Goal: Task Accomplishment & Management: Use online tool/utility

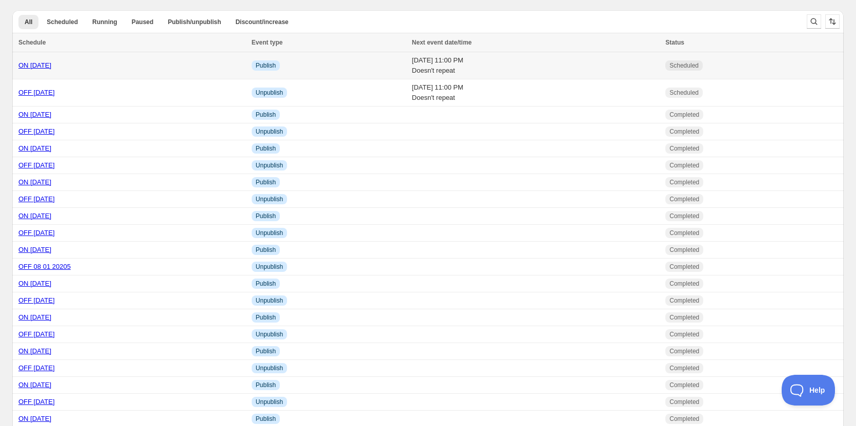
click at [39, 67] on link "ON [DATE]" at bounding box center [34, 66] width 33 height 8
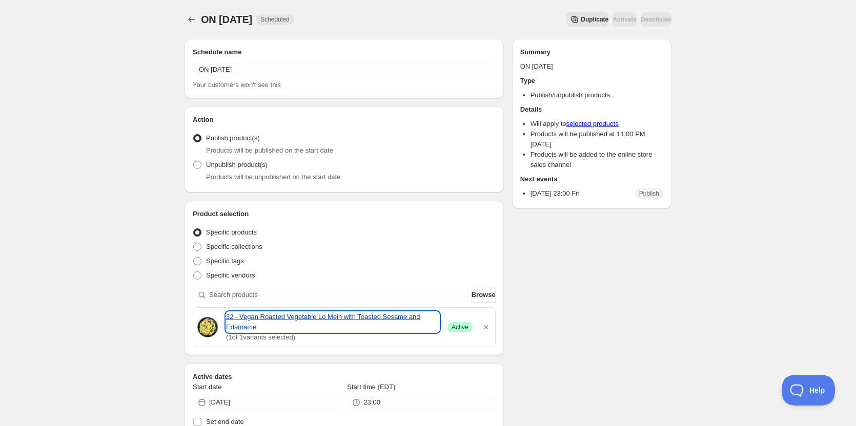
click at [266, 323] on link "32 - Vegan Roasted Vegetable Lo Mein with Toasted Sesame and Edamame" at bounding box center [332, 322] width 213 height 21
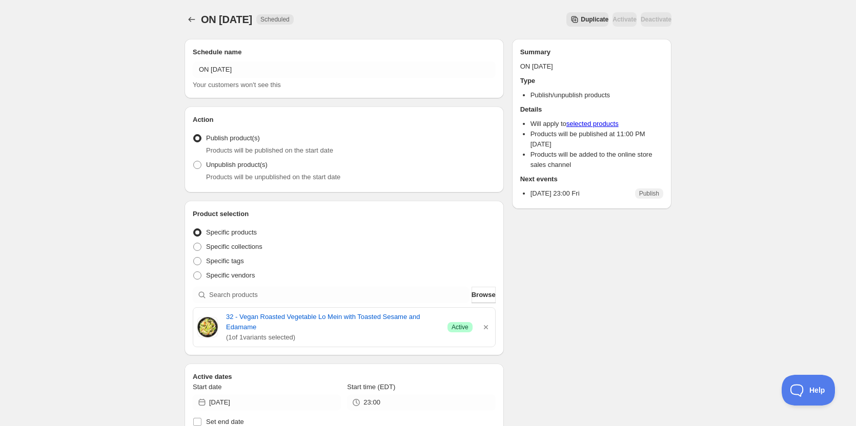
click at [41, 164] on div "ON 09 05 2025. This page is ready ON 09 05 2025 Scheduled Duplicate Activate De…" at bounding box center [428, 399] width 856 height 799
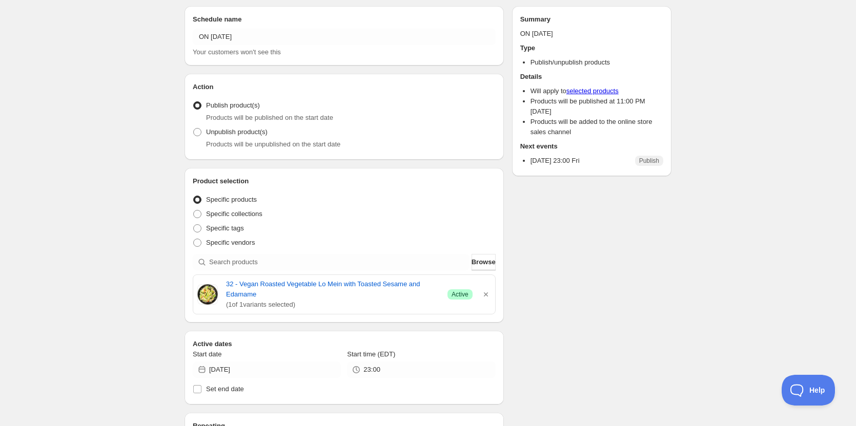
scroll to position [51, 0]
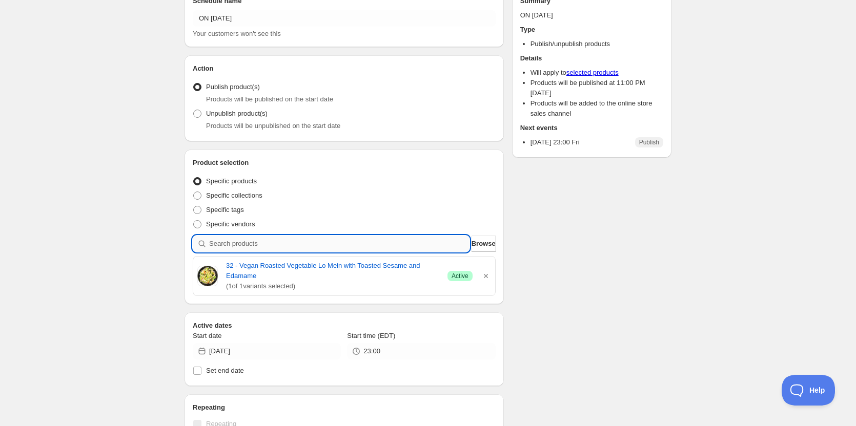
paste input "16 - Paleo Egg Roll Bowl with Vegetable Salad and Firecracker Sauce"
type input "16 - Paleo Egg Roll Bowl with Vegetable Salad and Firecracker Sauce"
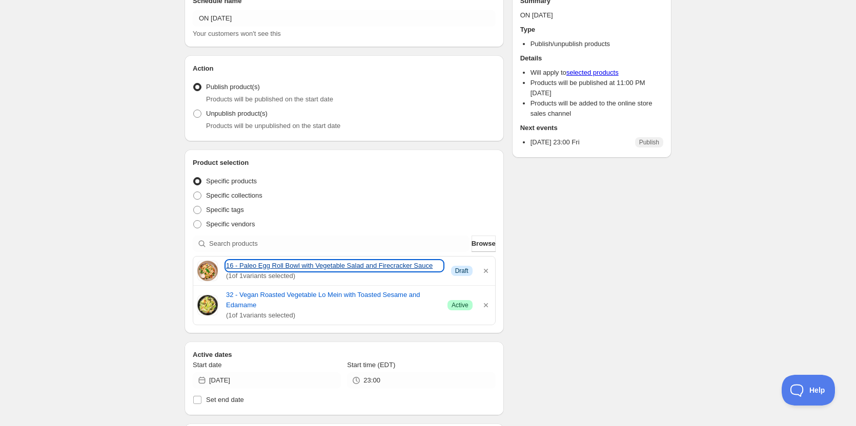
click at [267, 265] on link "16 - Paleo Egg Roll Bowl with Vegetable Salad and Firecracker Sauce" at bounding box center [334, 266] width 217 height 10
click at [82, 192] on div "ON 09 05 2025. This page is ready ON 09 05 2025 Scheduled Duplicate Activate De…" at bounding box center [428, 363] width 856 height 828
click at [614, 262] on div "Schedule name ON 09 05 2025 Your customers won't see this Action Action Publish…" at bounding box center [423, 367] width 495 height 777
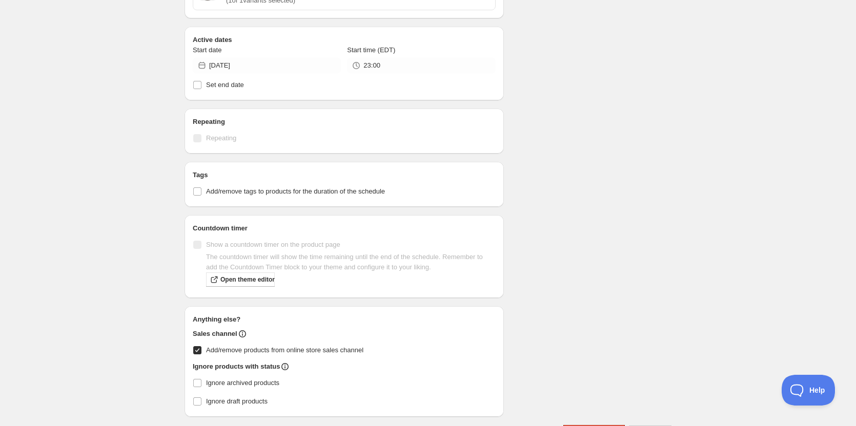
scroll to position [247, 0]
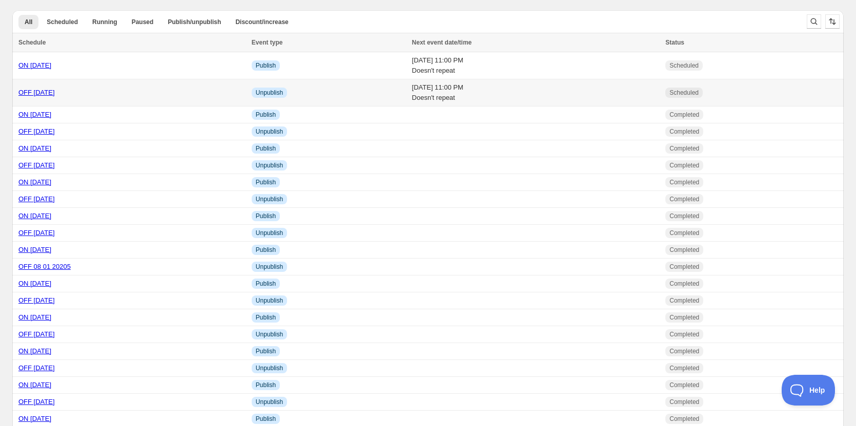
click at [40, 92] on link "OFF 09 05 2025" at bounding box center [36, 93] width 36 height 8
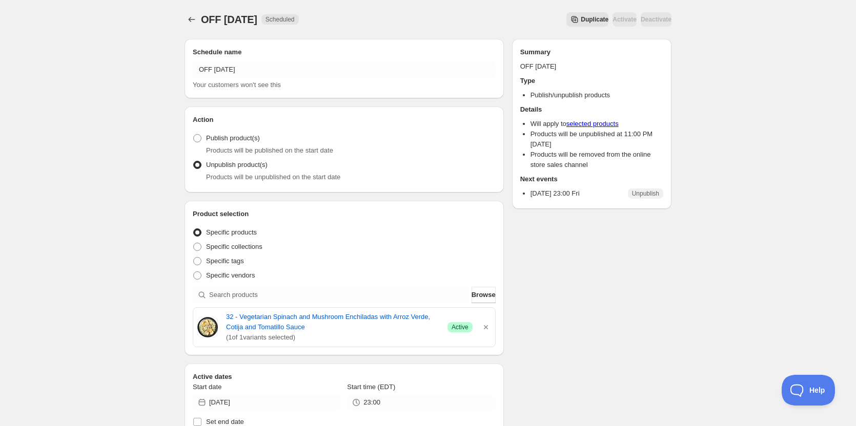
click at [87, 307] on div "OFF 09 05 2025. This page is ready OFF 09 05 2025 Scheduled Duplicate Activate …" at bounding box center [428, 398] width 856 height 797
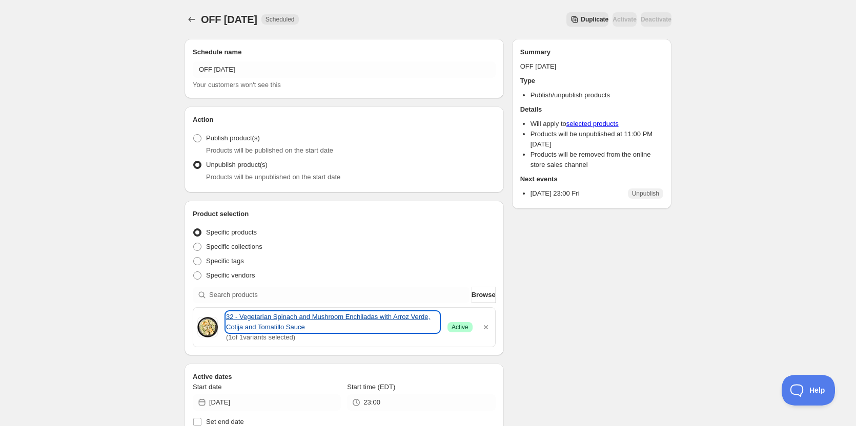
click at [262, 315] on link "32 - Vegetarian Spinach and Mushroom Enchiladas with Arroz Verde, Cotija and To…" at bounding box center [332, 322] width 213 height 21
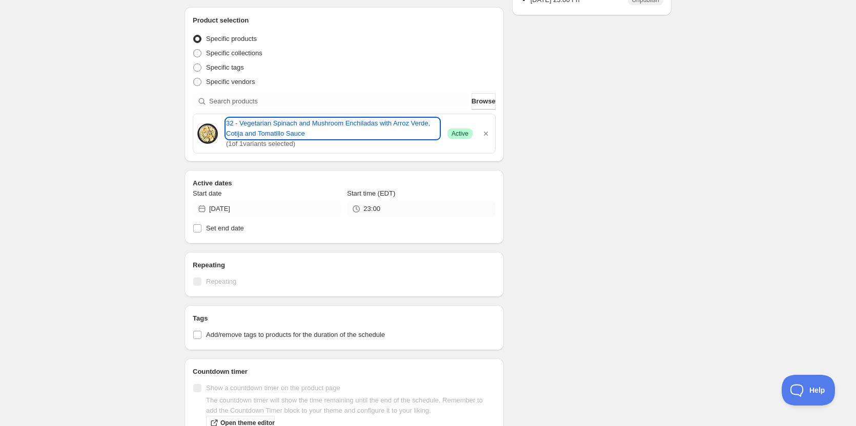
scroll to position [205, 0]
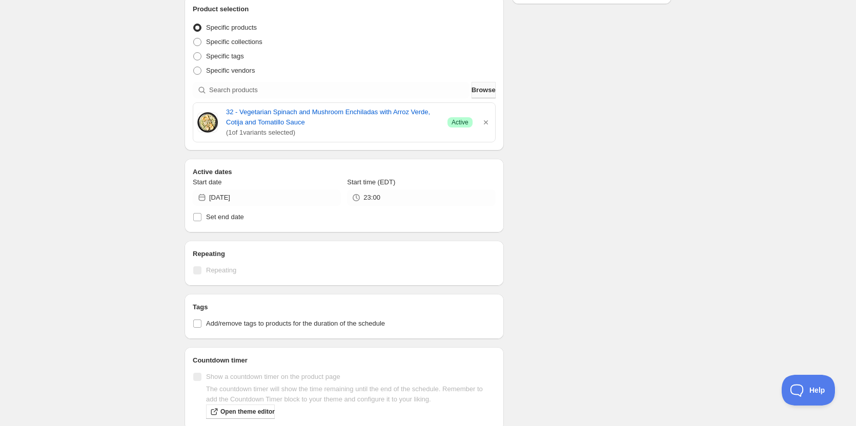
click at [473, 87] on span "Browse" at bounding box center [484, 90] width 24 height 10
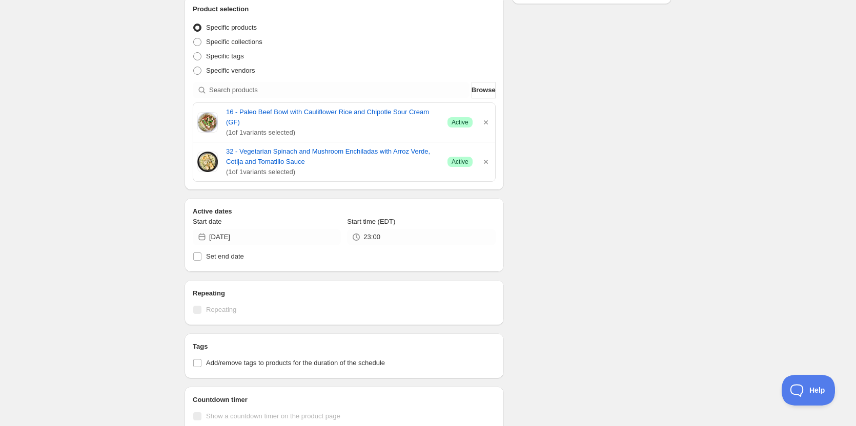
click at [608, 230] on div "Schedule name OFF 09 05 2025 Your customers won't see this Action Action Publis…" at bounding box center [423, 218] width 495 height 785
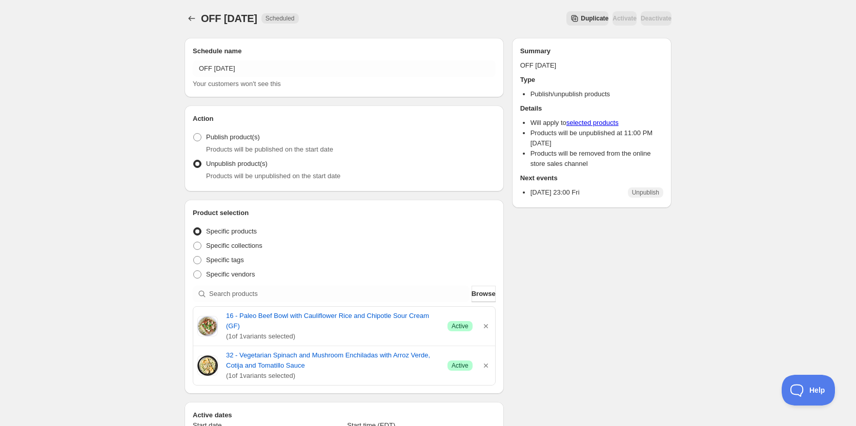
scroll to position [0, 0]
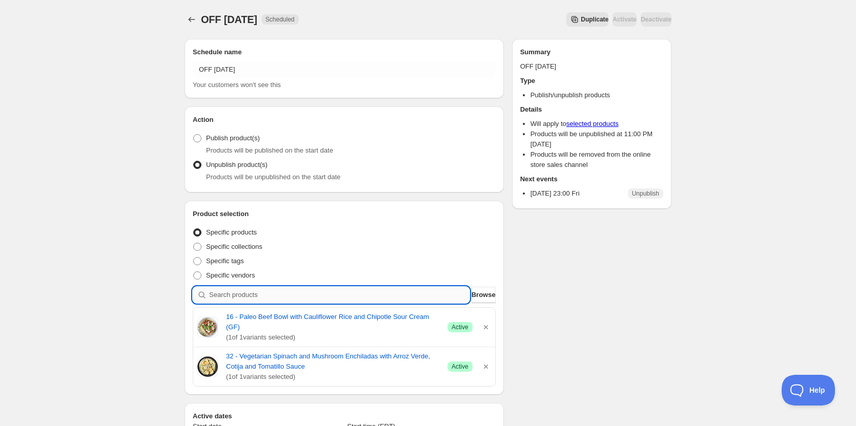
paste input "23 - keto asian beef and zucchini noodle power bowl"
type input "23 - keto asian beef and zucchini noodle power bowl"
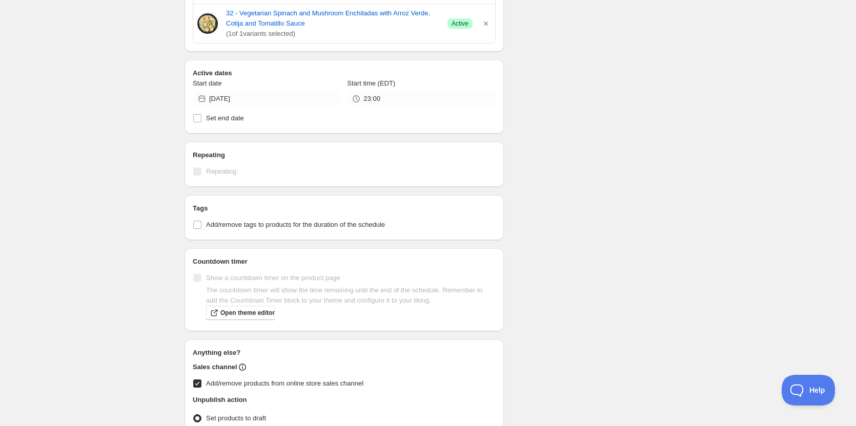
scroll to position [428, 0]
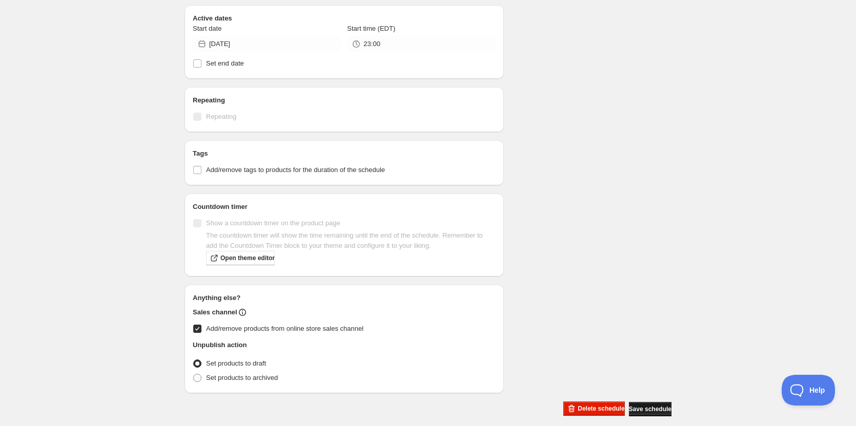
click at [639, 402] on button "Save schedule" at bounding box center [650, 409] width 43 height 14
click at [89, 119] on div "OFF 09 05 2025. This page is ready OFF 09 05 2025 Scheduled Duplicate Activate …" at bounding box center [428, 4] width 856 height 865
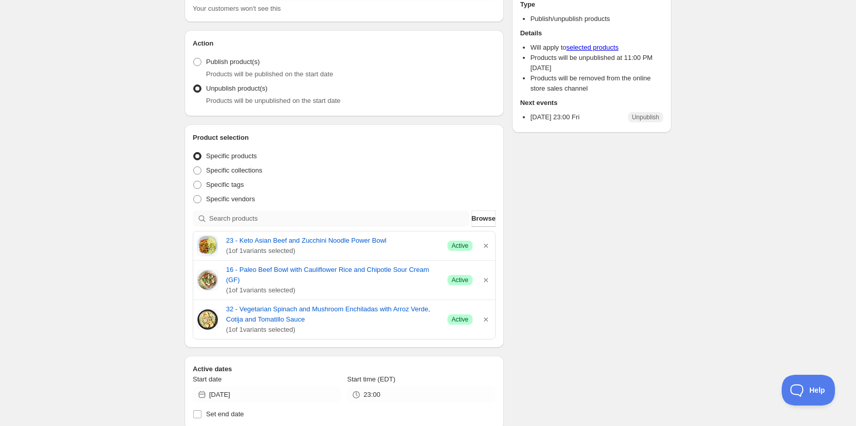
scroll to position [0, 0]
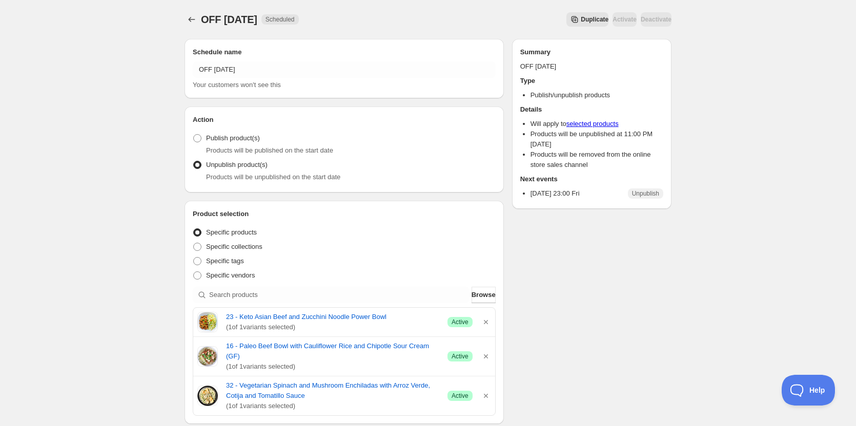
click at [62, 216] on div "OFF 09 05 2025. This page is ready OFF 09 05 2025 Scheduled Duplicate Activate …" at bounding box center [428, 432] width 856 height 865
click at [39, 217] on div "OFF 09 05 2025. This page is ready OFF 09 05 2025 Scheduled Duplicate Activate …" at bounding box center [428, 432] width 856 height 865
click at [490, 324] on icon "button" at bounding box center [486, 322] width 10 height 10
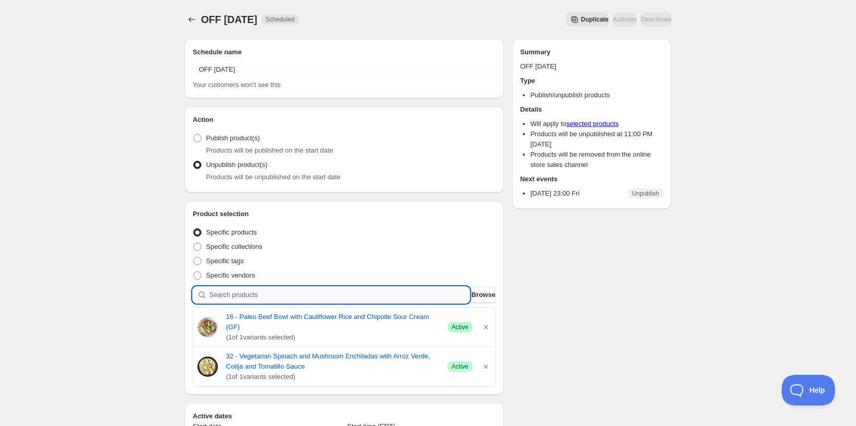
paste input "08 - crispy chicken caesar wrap with caesar dressing"
type input "08 - crispy chicken caesar wrap with caesar dressing"
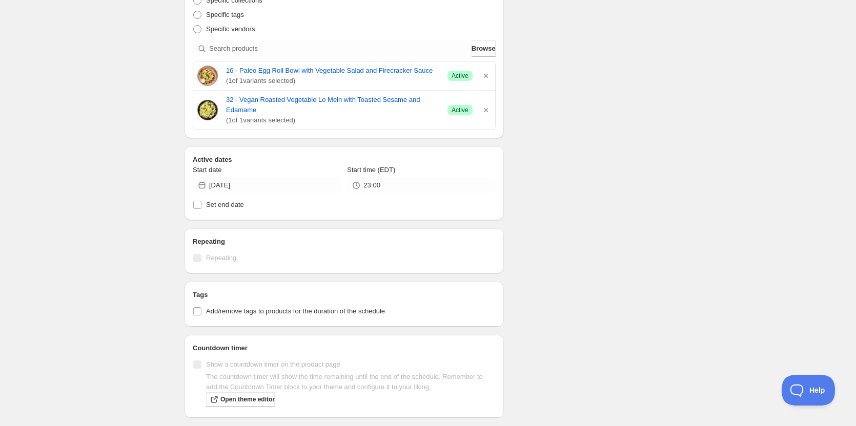
drag, startPoint x: 56, startPoint y: 99, endPoint x: 325, endPoint y: 153, distance: 274.5
click at [64, 103] on div "ON [DATE]. This page is ready ON [DATE] Scheduled Duplicate Activate Deactivate…" at bounding box center [428, 167] width 856 height 828
paste input "08 - Shrimp Scampi with Creamy Fettuccine Pasta"
type input "08 - Shrimp Scampi with Creamy Fettuccine Pasta"
click at [600, 58] on div "Schedule name ON 09 05 2025 Your customers won't see this Action Action Publish…" at bounding box center [423, 172] width 495 height 777
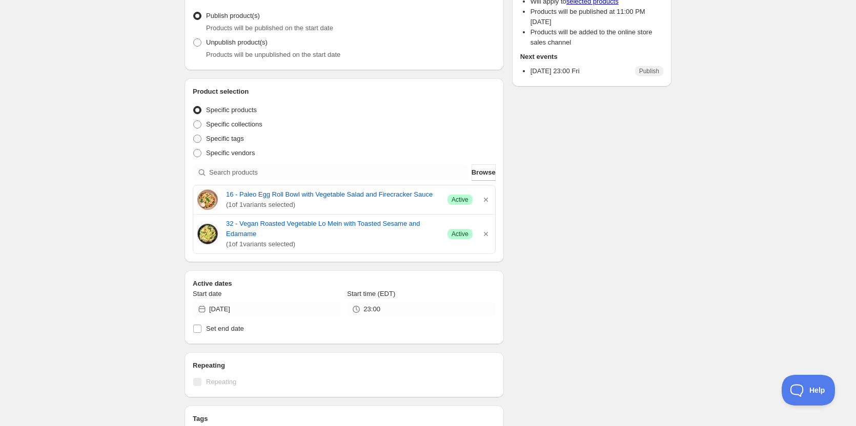
scroll to position [154, 0]
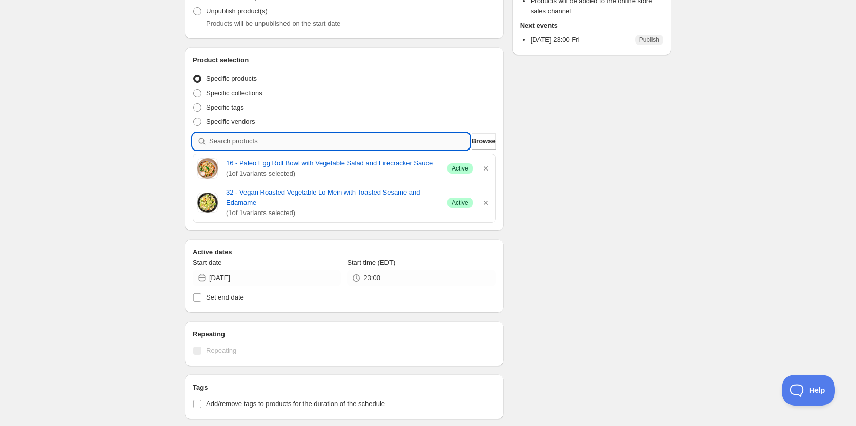
paste input "08 - Shrimp Scampi with Creamy Fettuccine Pasta"
type input "08 - Shrimp Scampi with Creamy Fettuccine Pasta"
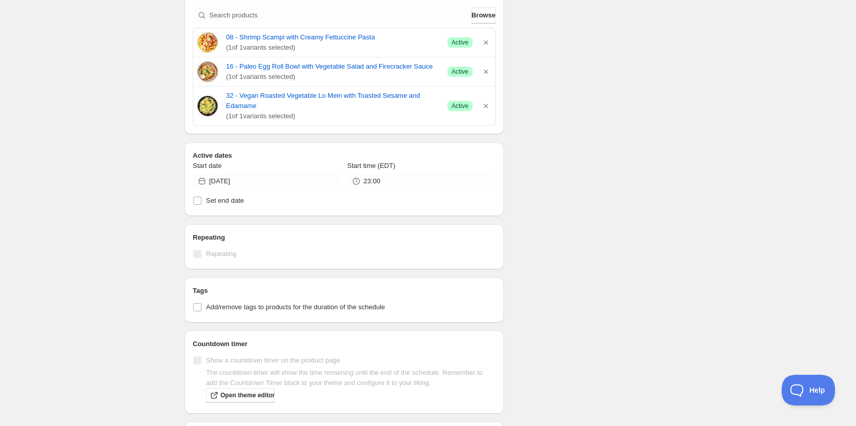
scroll to position [173, 0]
